Goal: Information Seeking & Learning: Learn about a topic

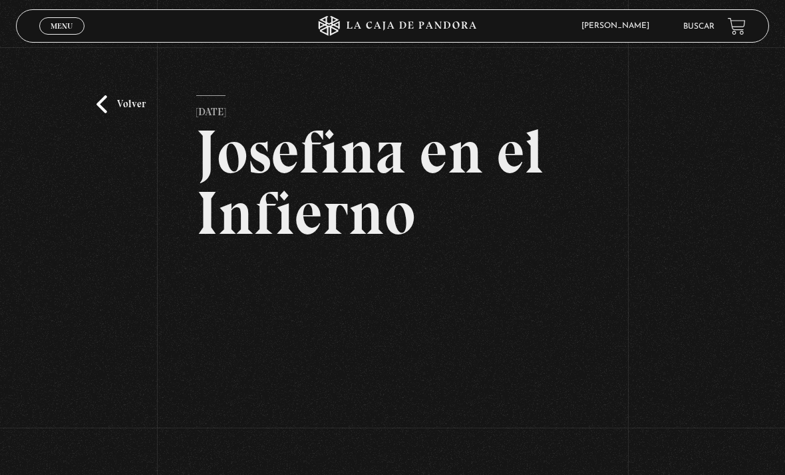
scroll to position [142, 0]
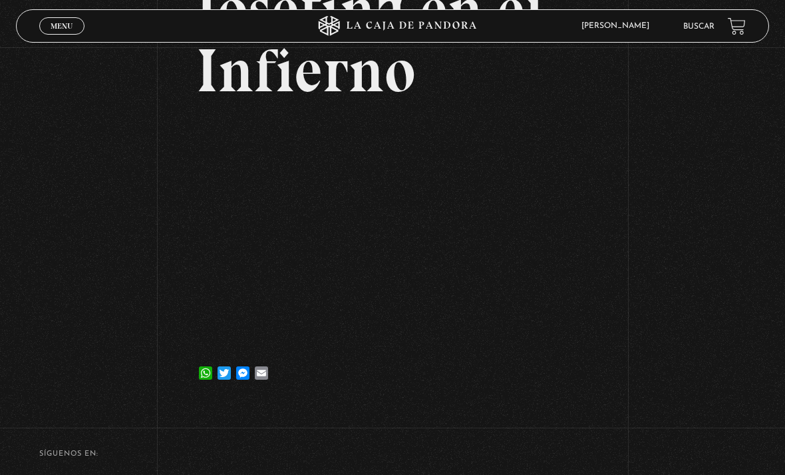
click at [699, 27] on link "Buscar" at bounding box center [699, 27] width 31 height 8
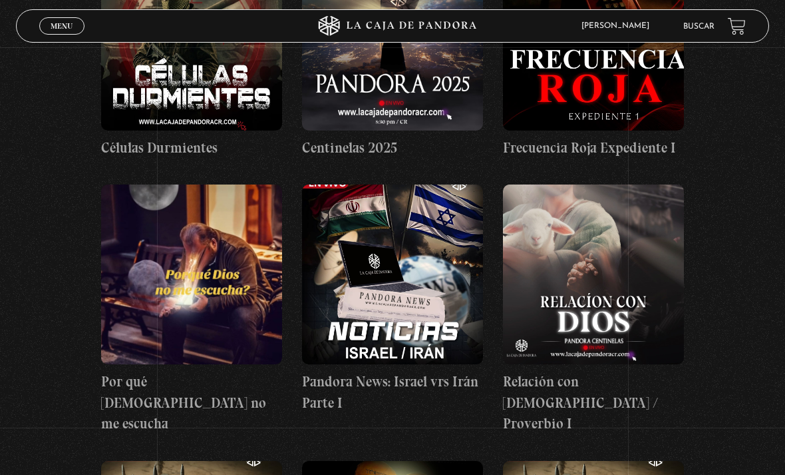
scroll to position [602, 0]
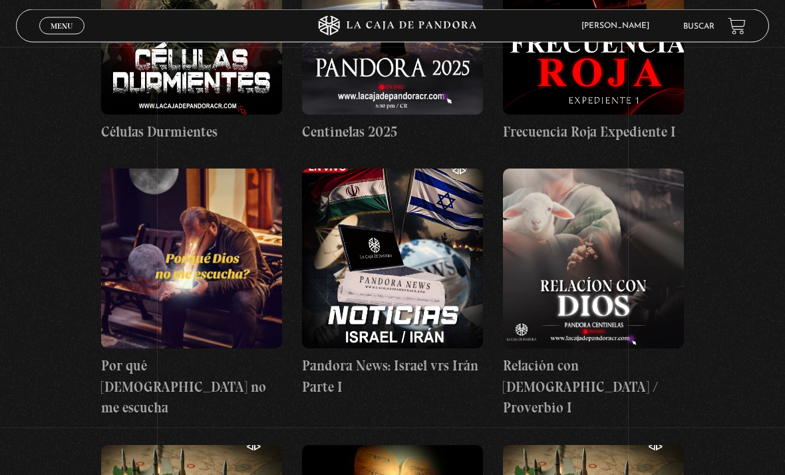
click at [684, 31] on link "Buscar" at bounding box center [699, 27] width 31 height 8
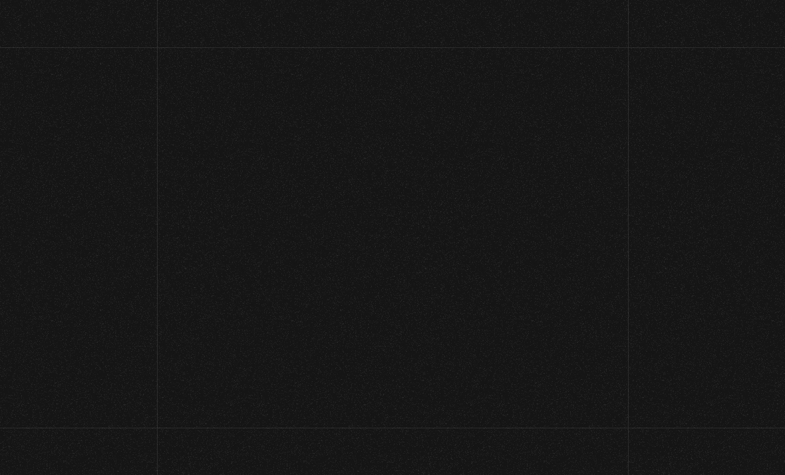
scroll to position [-16, 0]
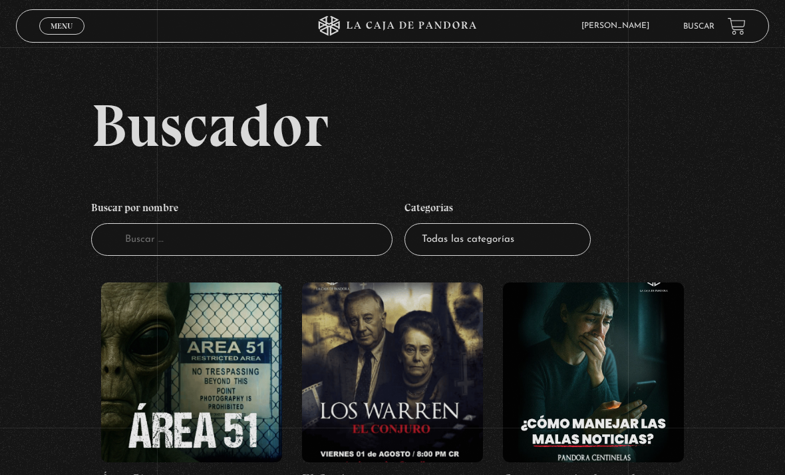
click at [539, 236] on select "Todas las categorías 11:11 Humanitario (1) Amo los [DATE] (2) Análisis de serie…" at bounding box center [498, 239] width 186 height 33
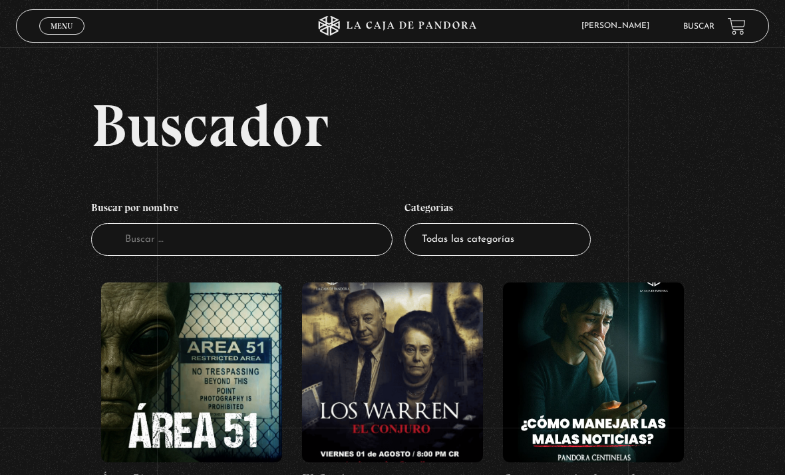
select select "centinelas"
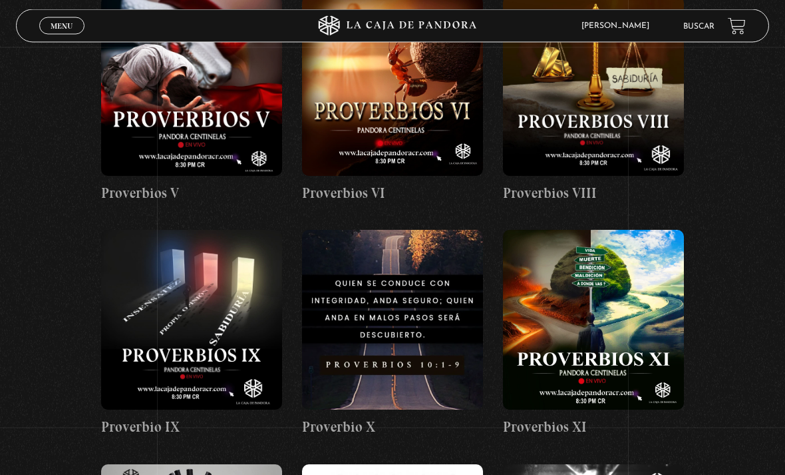
scroll to position [829, 0]
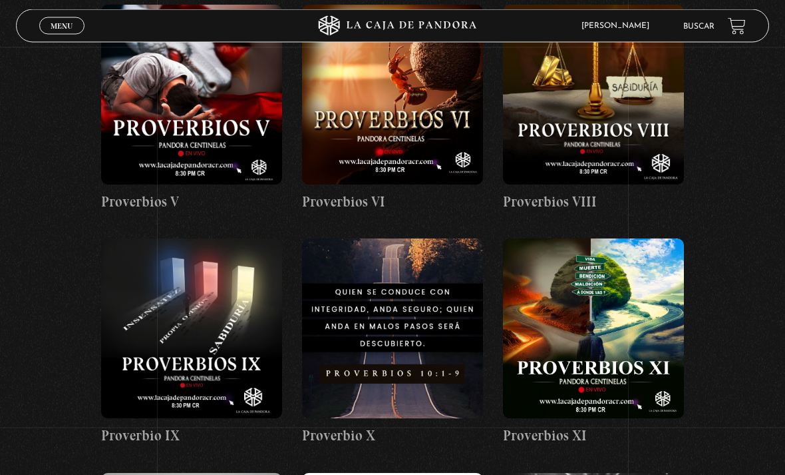
click at [705, 31] on link "Buscar" at bounding box center [699, 27] width 31 height 8
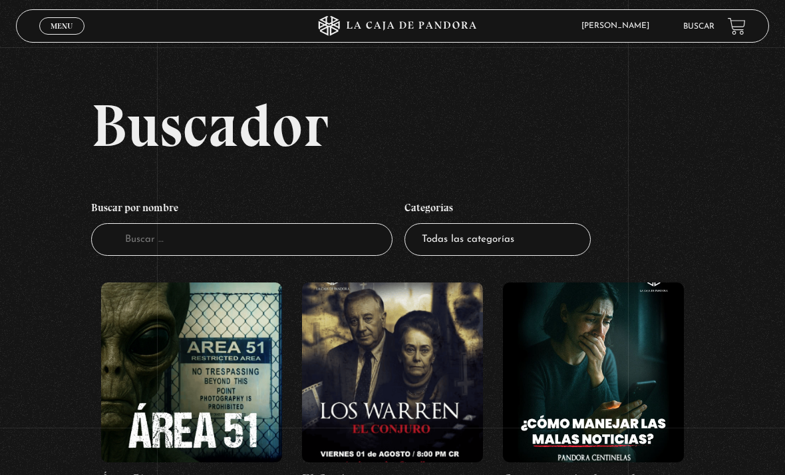
click at [500, 256] on select "Todas las categorías 11:11 Humanitario (1) Amo los Lunes (2) Análisis de series…" at bounding box center [498, 239] width 186 height 33
select select "entrevistas"
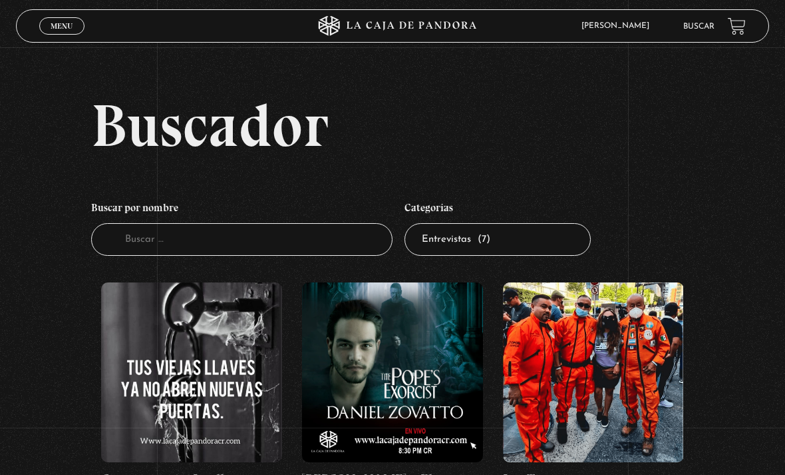
click at [528, 256] on select "Todas las categorías 11:11 Humanitario (1) Amo los [DATE] (2) Análisis de serie…" at bounding box center [498, 239] width 186 height 33
select select "paranormal"
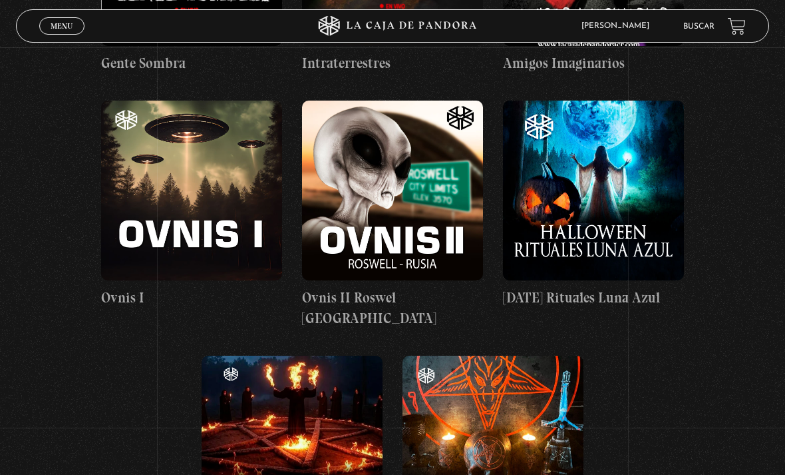
scroll to position [623, 0]
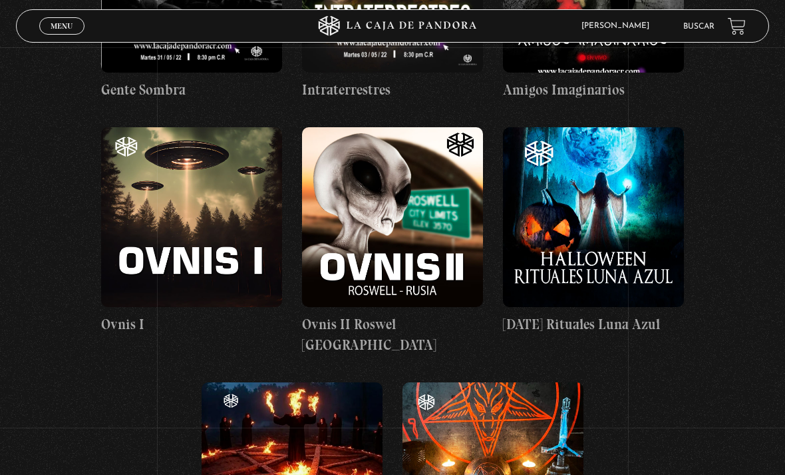
click at [650, 220] on figure at bounding box center [593, 217] width 181 height 180
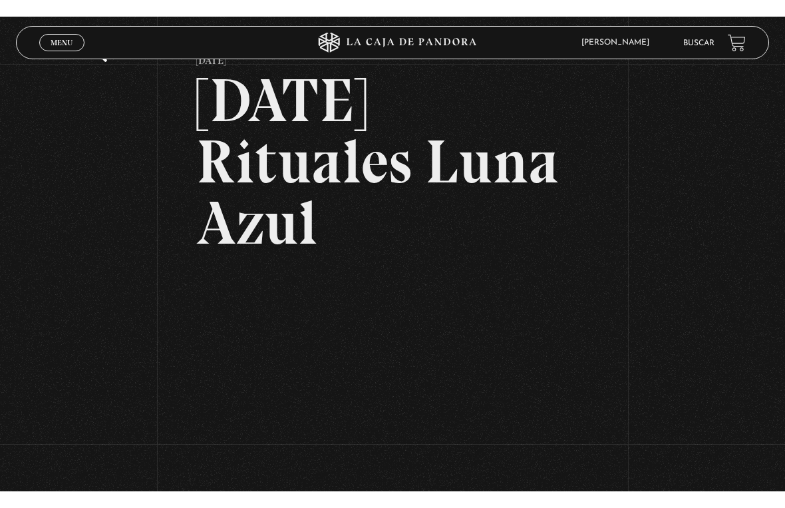
scroll to position [16, 0]
